Goal: Use online tool/utility: Utilize a website feature to perform a specific function

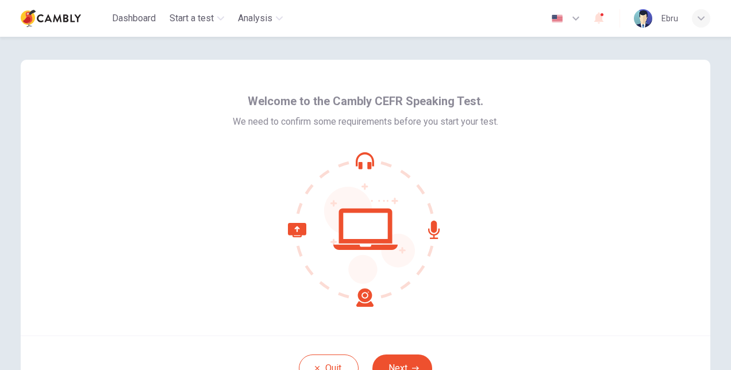
click at [488, 99] on div "Welcome to the Cambly CEFR Speaking Test. We need to confirm some requirements …" at bounding box center [365, 110] width 265 height 37
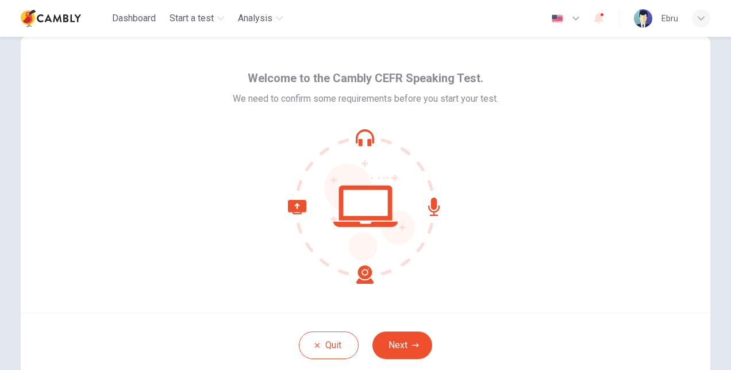
scroll to position [57, 0]
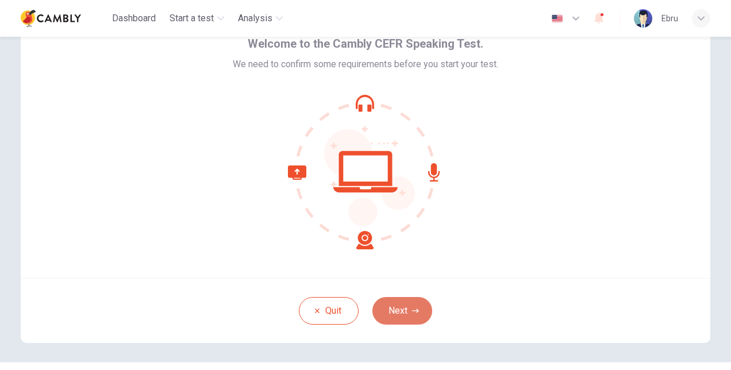
click at [400, 314] on button "Next" at bounding box center [402, 311] width 60 height 28
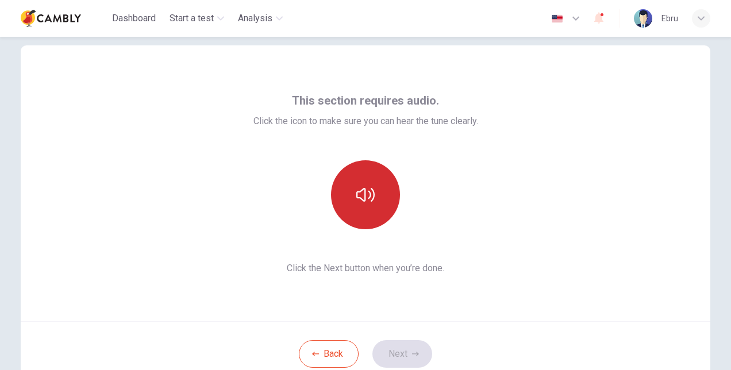
scroll to position [0, 0]
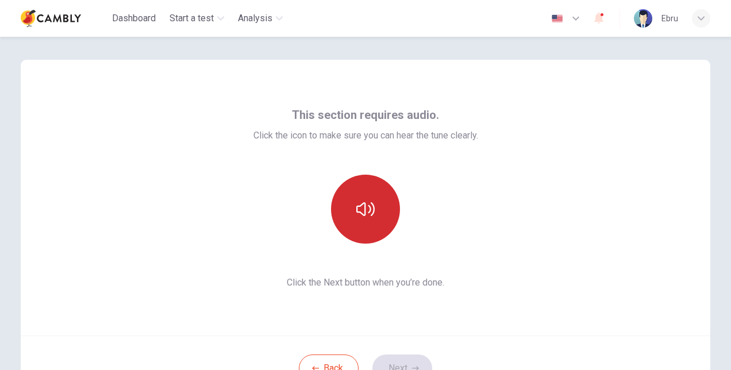
click at [365, 214] on icon "button" at bounding box center [365, 209] width 18 height 18
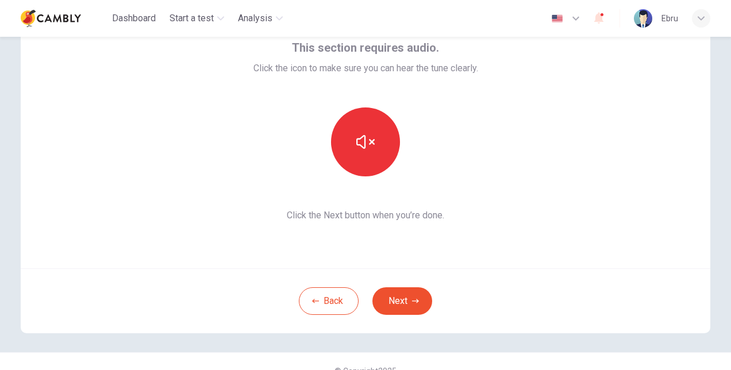
scroll to position [86, 0]
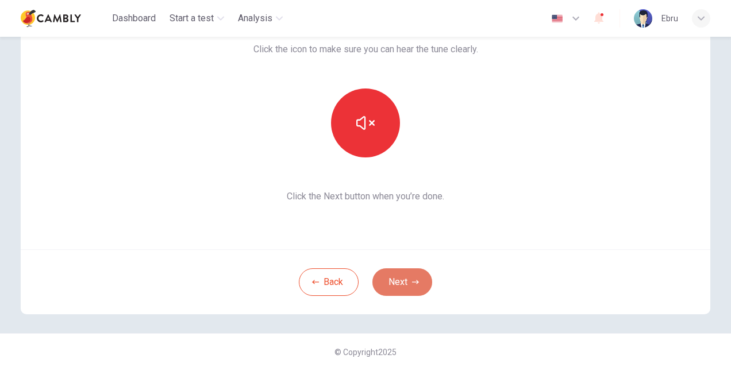
click at [408, 283] on button "Next" at bounding box center [402, 282] width 60 height 28
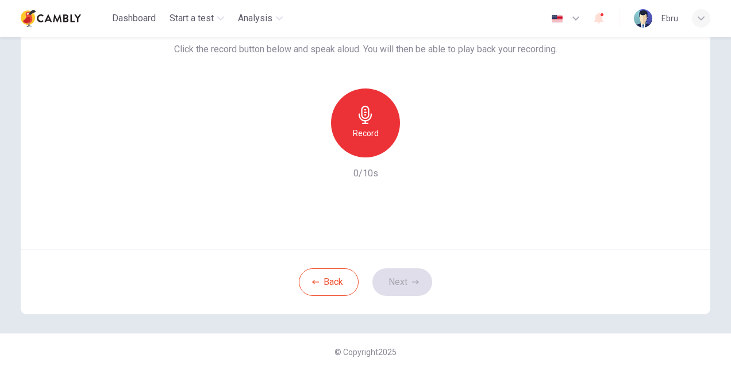
scroll to position [29, 0]
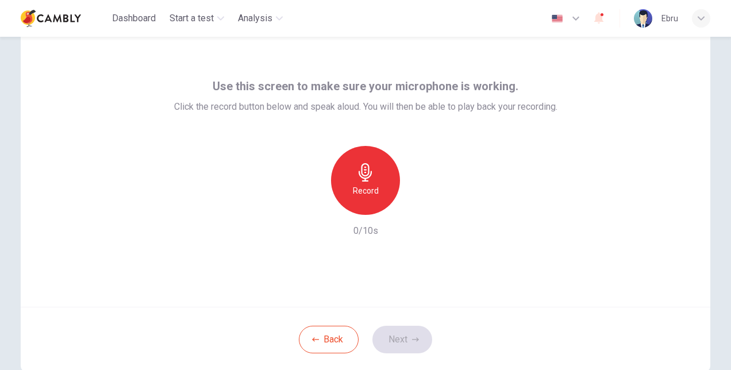
click at [368, 184] on h6 "Record" at bounding box center [366, 191] width 26 height 14
click at [371, 187] on h6 "Record" at bounding box center [366, 191] width 26 height 14
click at [412, 208] on icon "button" at bounding box center [417, 205] width 11 height 11
click at [412, 337] on icon "button" at bounding box center [415, 339] width 7 height 7
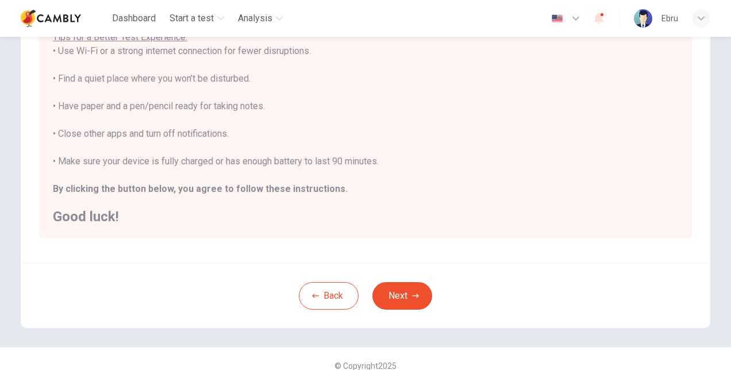
scroll to position [232, 0]
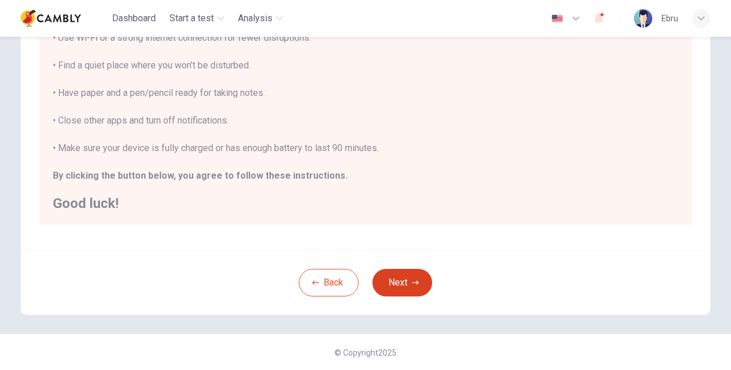
click at [399, 284] on button "Next" at bounding box center [402, 283] width 60 height 28
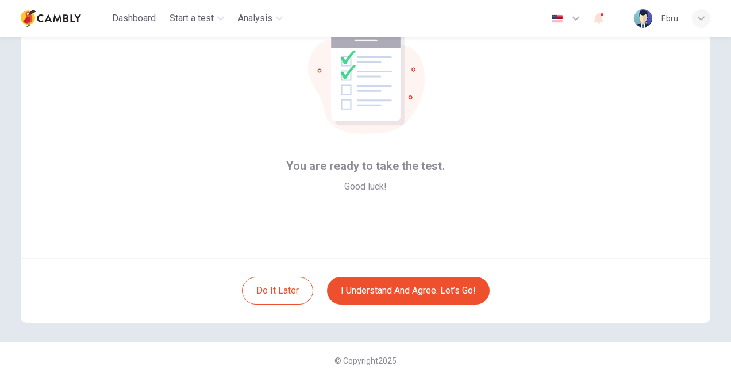
scroll to position [86, 0]
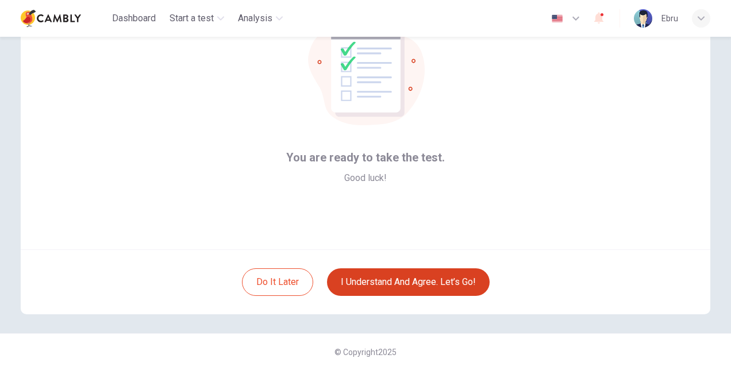
click at [428, 285] on button "I understand and agree. Let’s go!" at bounding box center [408, 282] width 163 height 28
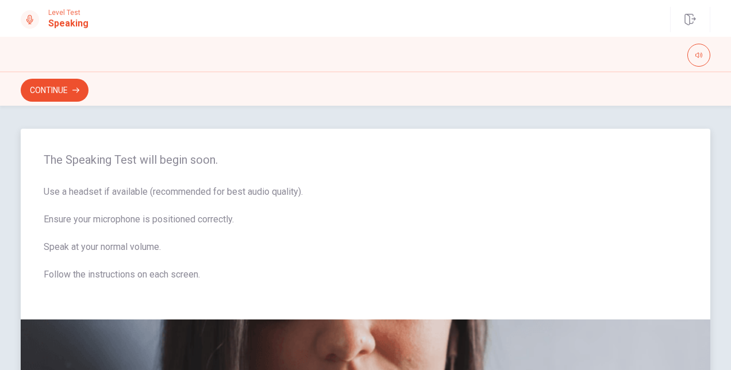
click at [217, 180] on div "The Speaking Test will begin soon. Use a headset if available (recommended for …" at bounding box center [365, 224] width 689 height 191
click at [698, 52] on icon "button" at bounding box center [698, 55] width 7 height 7
click at [701, 53] on icon "button" at bounding box center [698, 55] width 7 height 5
click at [67, 95] on button "Continue" at bounding box center [55, 90] width 68 height 23
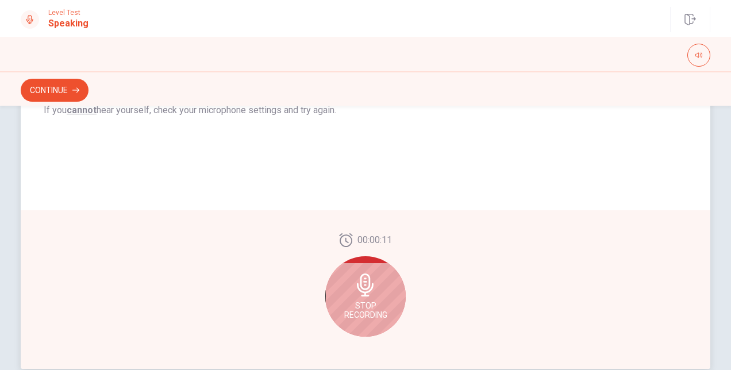
scroll to position [319, 0]
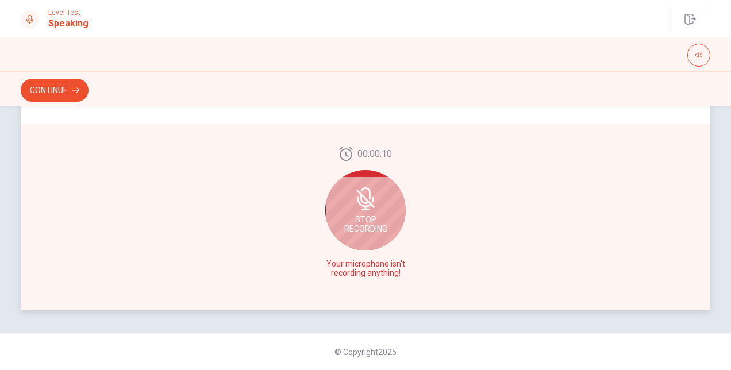
click at [359, 234] on div "Stop Recording" at bounding box center [365, 210] width 80 height 80
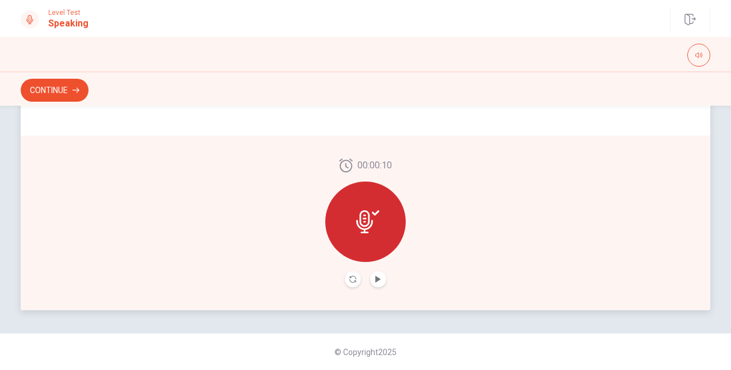
click at [358, 234] on div at bounding box center [365, 221] width 80 height 80
click at [374, 280] on icon "Play Audio" at bounding box center [377, 279] width 7 height 7
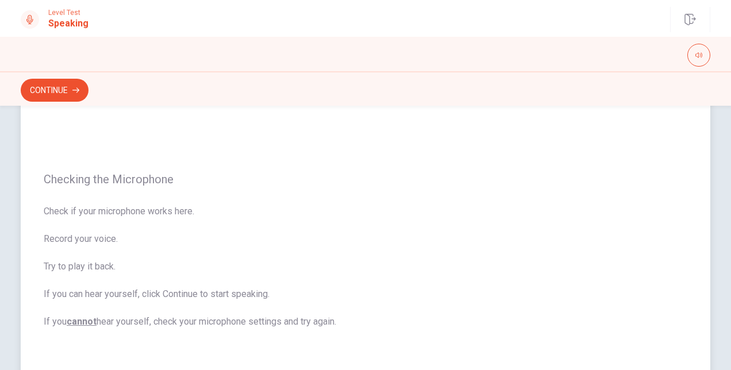
scroll to position [0, 0]
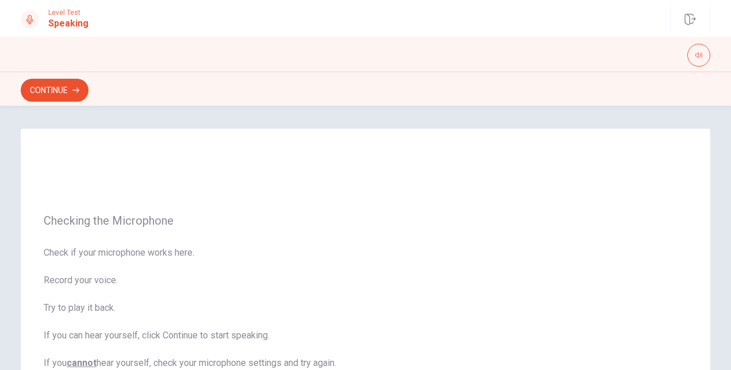
click at [61, 90] on button "Continue" at bounding box center [55, 90] width 68 height 23
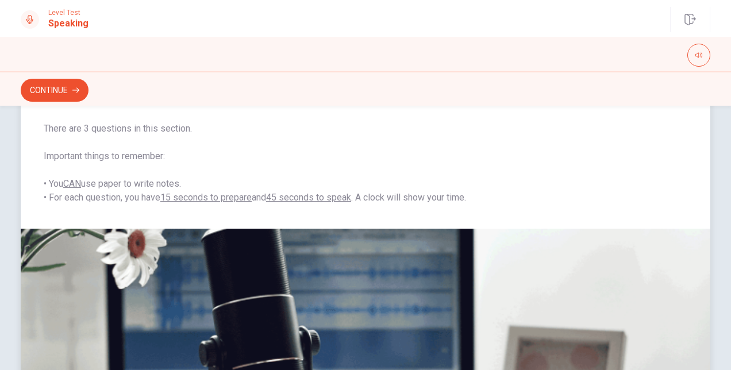
scroll to position [115, 0]
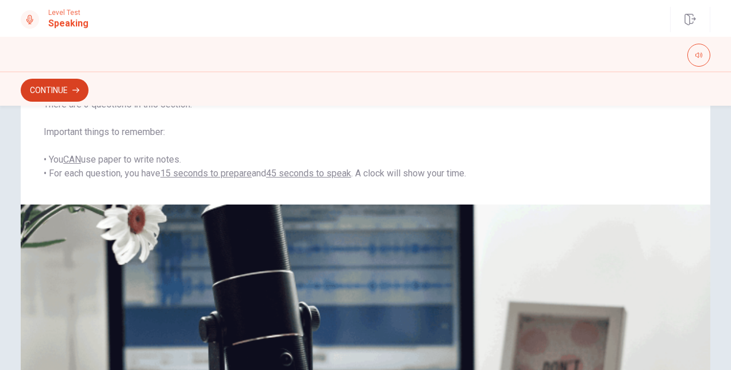
click at [67, 86] on button "Continue" at bounding box center [55, 90] width 68 height 23
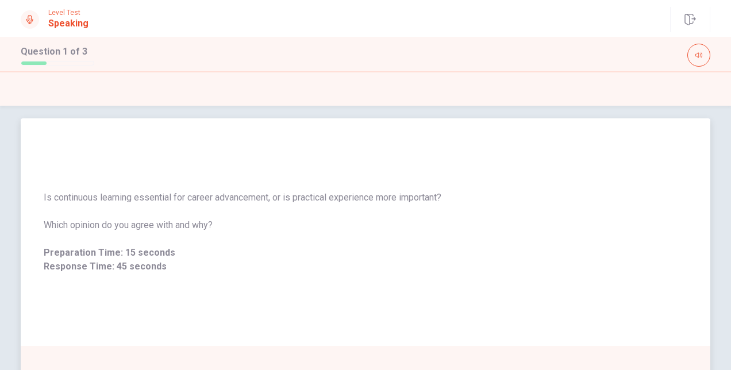
scroll to position [0, 0]
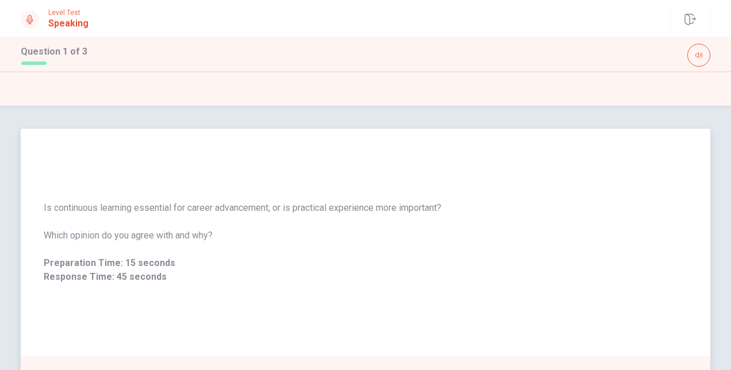
click at [104, 208] on span "Is continuous learning essential for career advancement, or is practical experi…" at bounding box center [365, 208] width 643 height 14
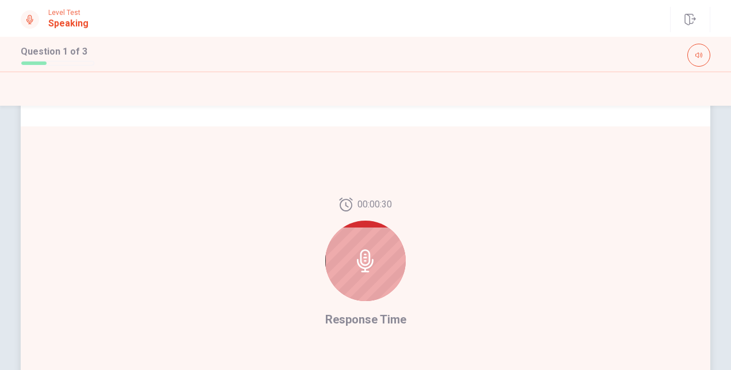
scroll to position [319, 0]
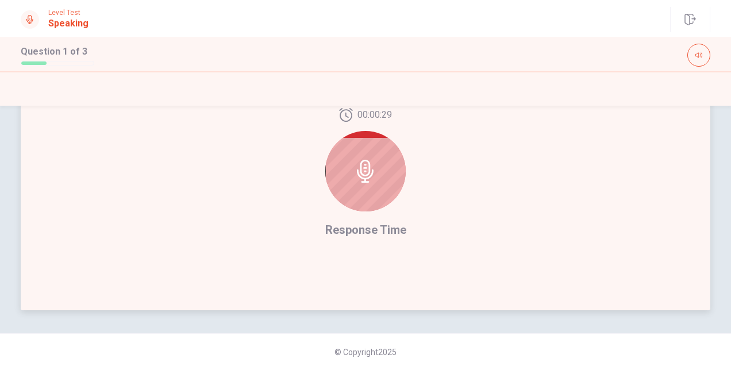
click at [370, 154] on div at bounding box center [365, 171] width 80 height 80
click at [360, 172] on icon at bounding box center [365, 171] width 23 height 23
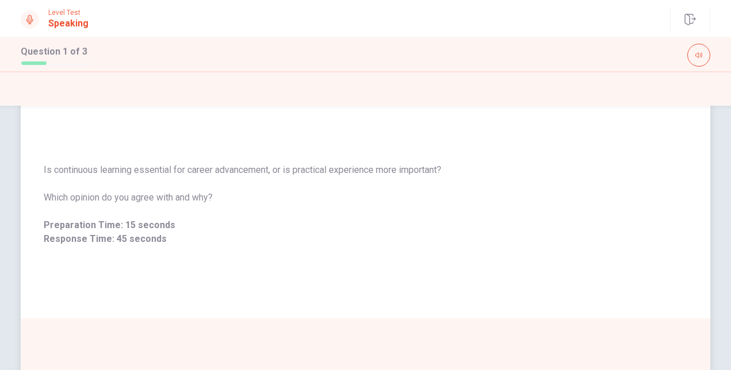
scroll to position [0, 0]
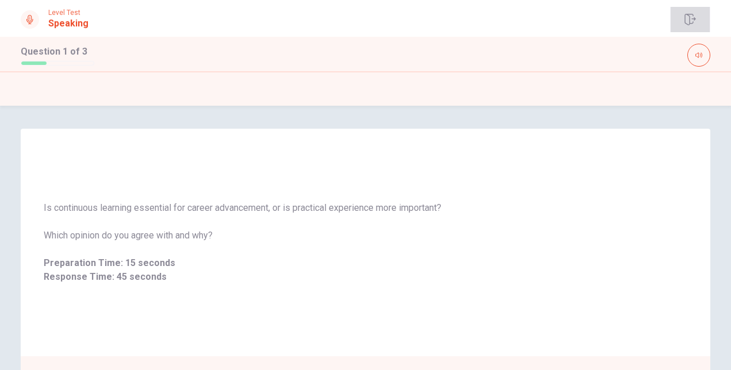
drag, startPoint x: 691, startPoint y: 18, endPoint x: 429, endPoint y: 44, distance: 263.1
click at [691, 18] on icon "button" at bounding box center [689, 19] width 11 height 11
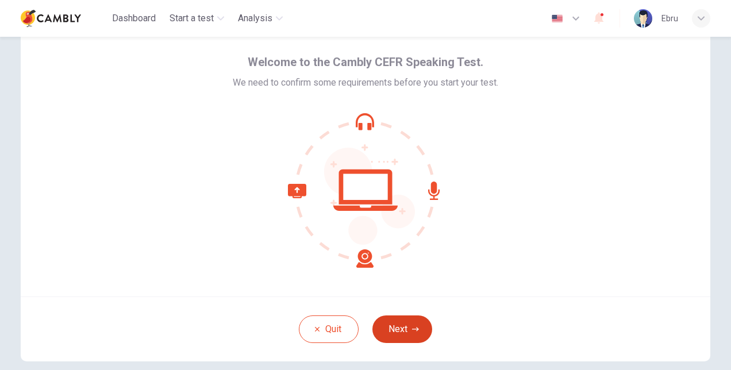
scroll to position [86, 0]
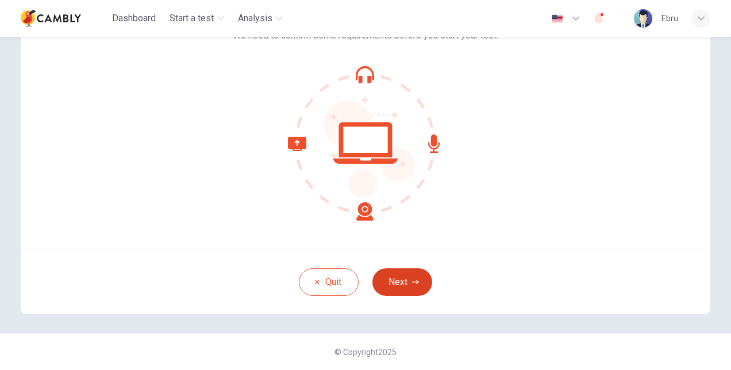
click at [404, 283] on button "Next" at bounding box center [402, 282] width 60 height 28
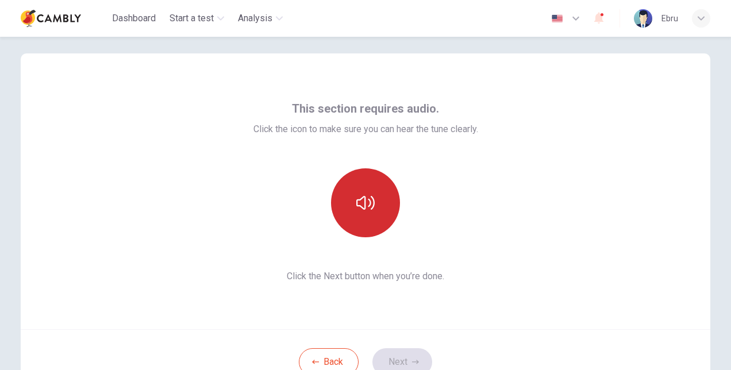
scroll to position [0, 0]
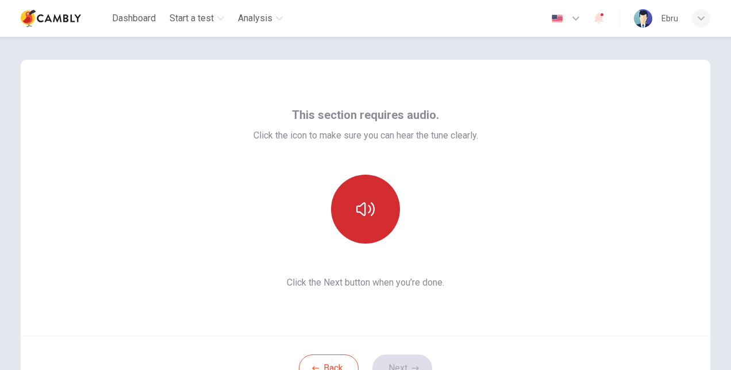
click at [366, 222] on button "button" at bounding box center [365, 209] width 69 height 69
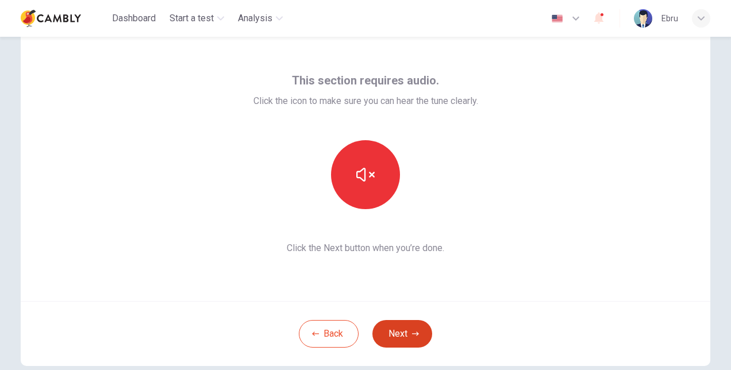
scroll to position [57, 0]
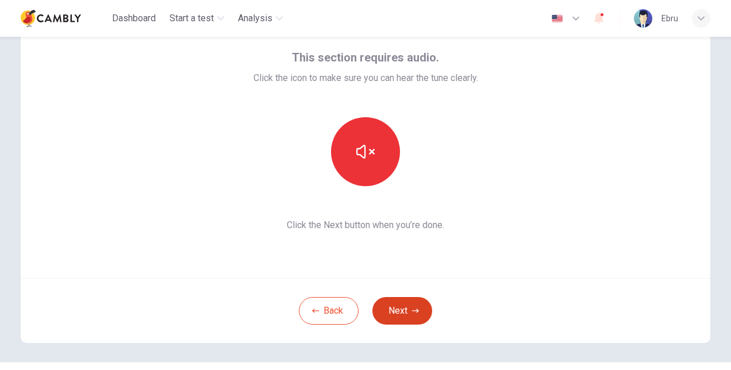
click at [401, 308] on button "Next" at bounding box center [402, 311] width 60 height 28
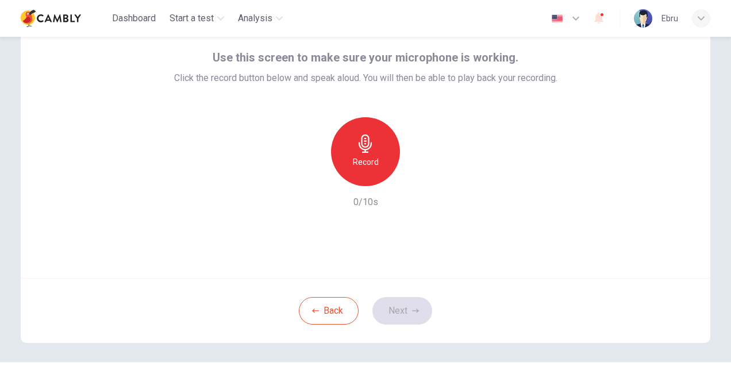
click at [360, 171] on div "Record" at bounding box center [365, 151] width 69 height 69
click at [408, 314] on button "Next" at bounding box center [402, 311] width 60 height 28
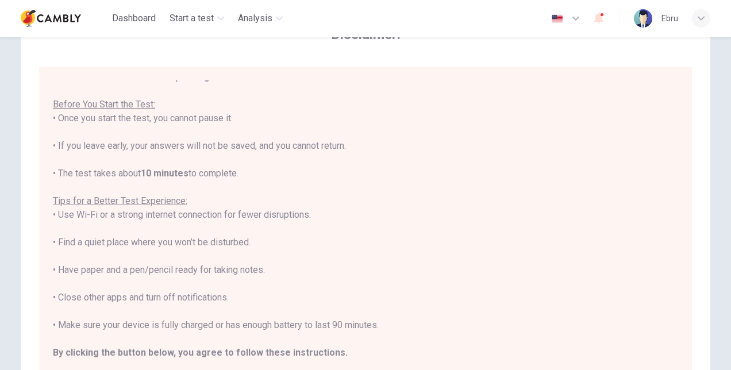
scroll to position [13, 0]
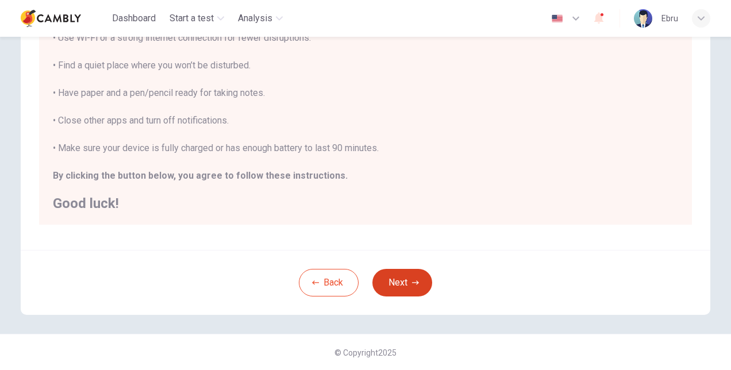
click at [415, 291] on button "Next" at bounding box center [402, 283] width 60 height 28
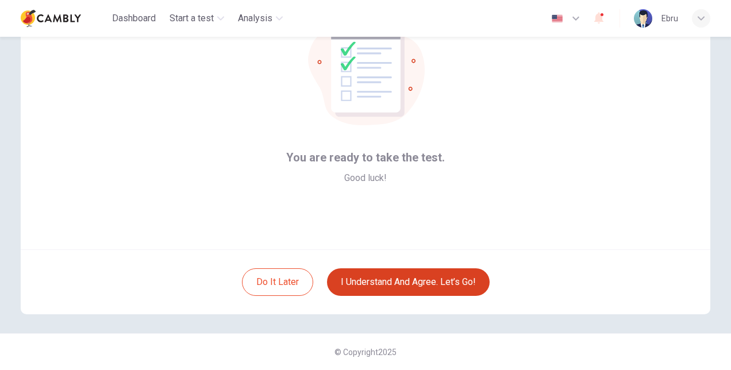
click at [389, 283] on button "I understand and agree. Let’s go!" at bounding box center [408, 282] width 163 height 28
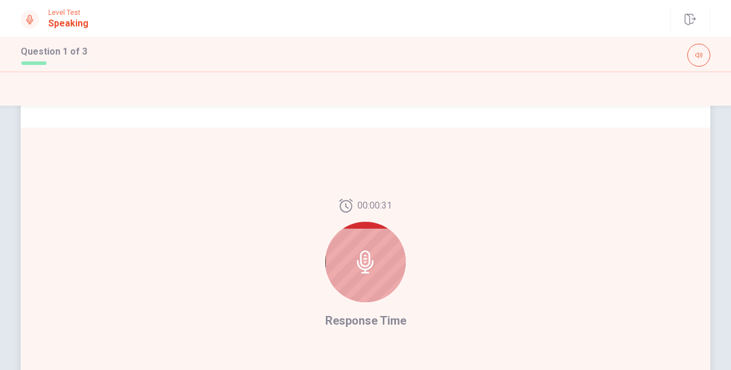
scroll to position [230, 0]
click at [361, 262] on icon at bounding box center [365, 260] width 23 height 23
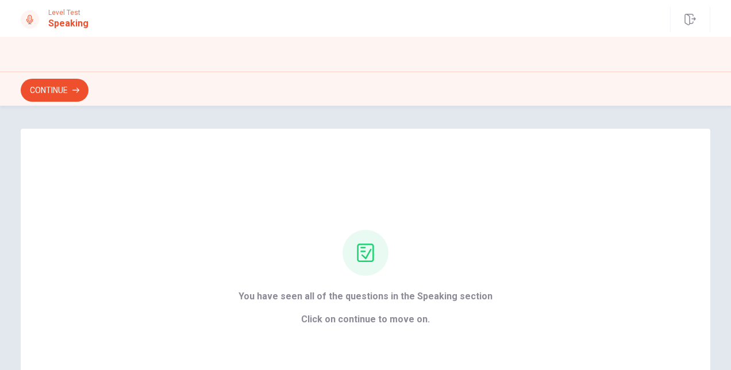
scroll to position [0, 0]
click at [60, 90] on button "Continue" at bounding box center [55, 90] width 68 height 23
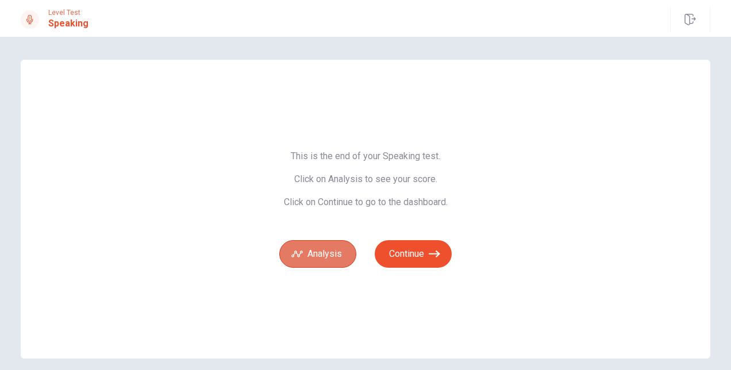
click at [323, 256] on button "Analysis" at bounding box center [317, 254] width 77 height 28
